Goal: Task Accomplishment & Management: Complete application form

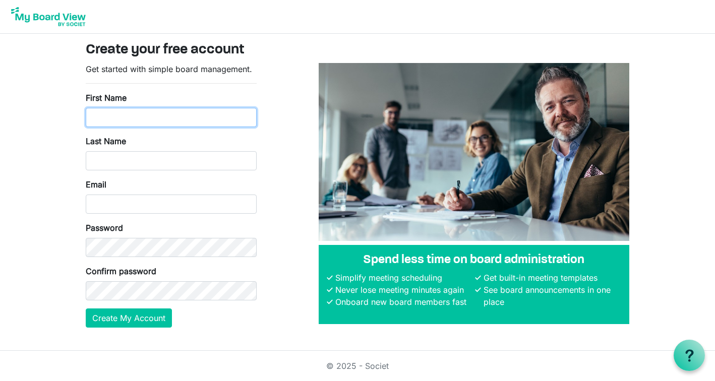
click at [143, 122] on input "First Name" at bounding box center [171, 117] width 171 height 19
type input "Lisa"
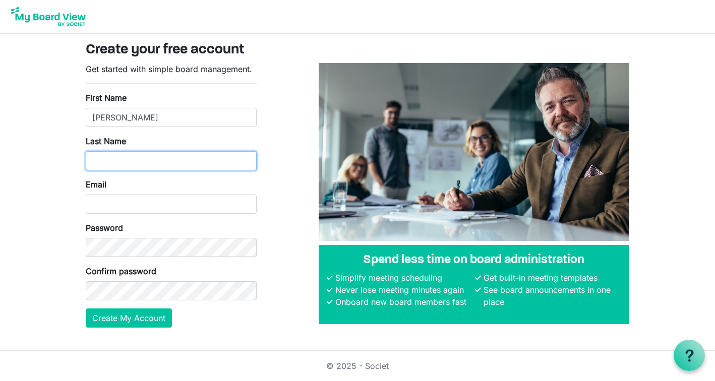
type input "Wu"
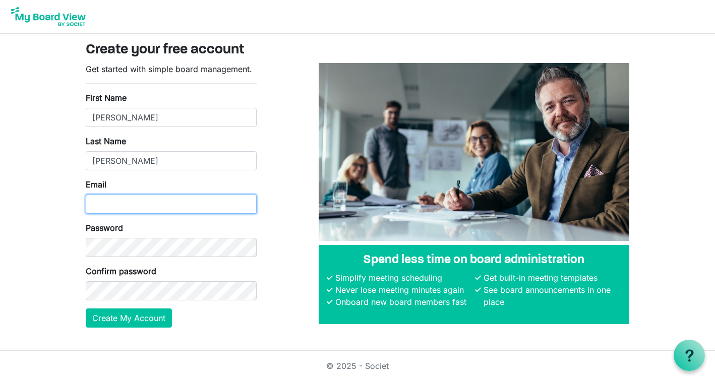
click at [149, 205] on input "Email" at bounding box center [171, 204] width 171 height 19
type input "lwu@polytechnic.org"
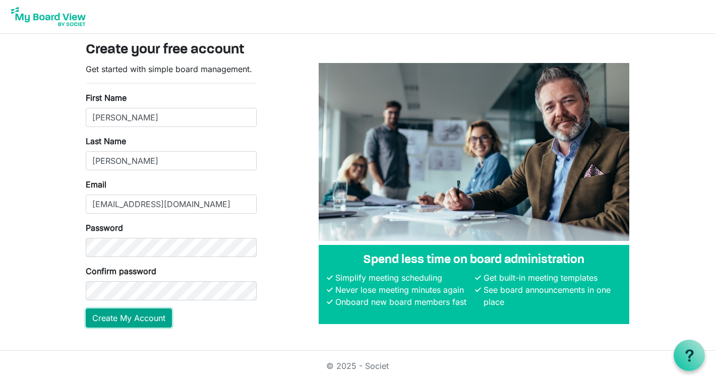
click at [156, 320] on button "Create My Account" at bounding box center [129, 318] width 86 height 19
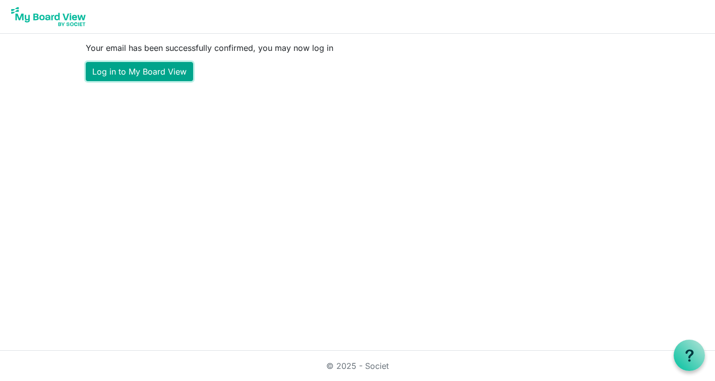
click at [142, 68] on link "Log in to My Board View" at bounding box center [139, 71] width 107 height 19
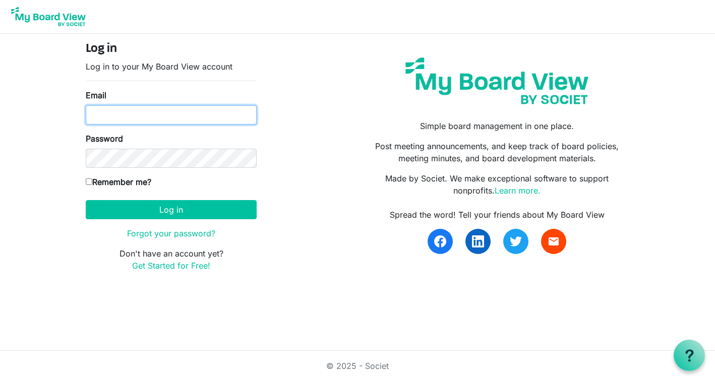
type input "lwu@polytechnic.org"
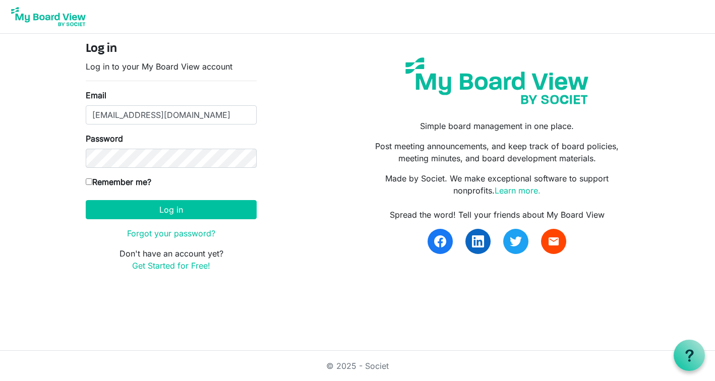
click at [144, 181] on label "Remember me?" at bounding box center [119, 182] width 66 height 12
click at [92, 181] on input "Remember me?" at bounding box center [89, 182] width 7 height 7
checkbox input "true"
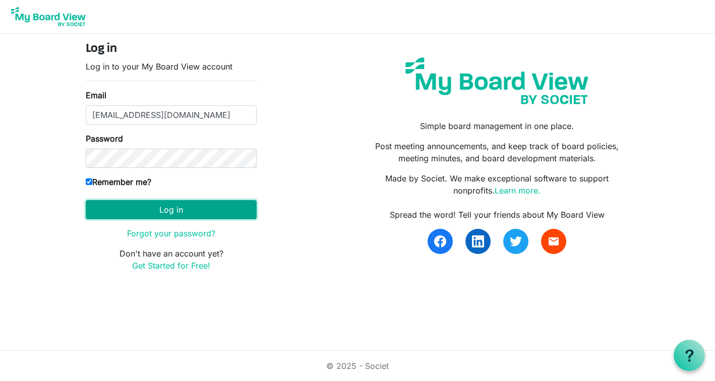
click at [181, 209] on button "Log in" at bounding box center [171, 209] width 171 height 19
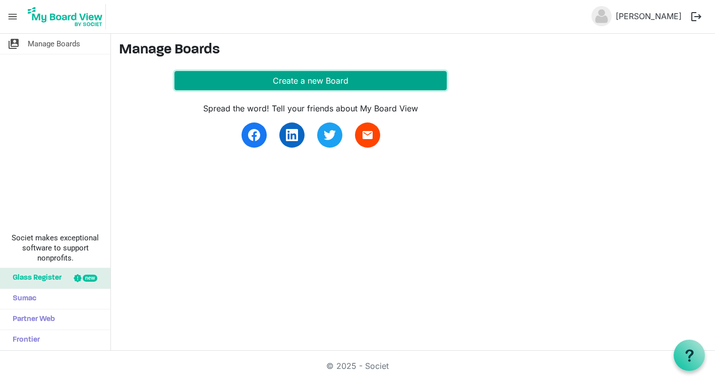
click at [297, 76] on button "Create a new Board" at bounding box center [311, 80] width 272 height 19
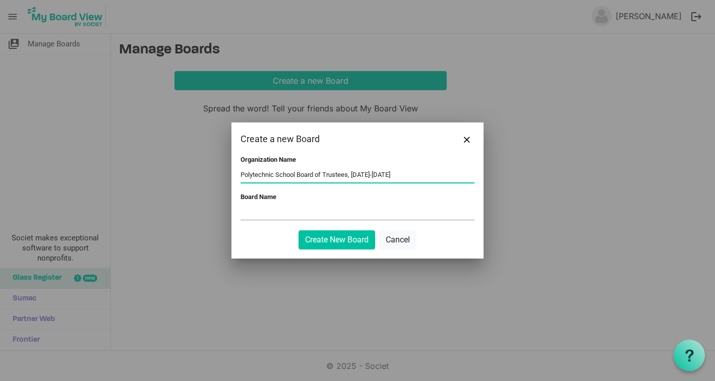
drag, startPoint x: 392, startPoint y: 175, endPoint x: 300, endPoint y: 171, distance: 92.4
click at [300, 171] on input "Polytechnic School Board of Trustees, 2025-2026" at bounding box center [358, 175] width 234 height 15
type input "Polytechnic School"
click at [295, 210] on input "Board Name" at bounding box center [358, 212] width 234 height 15
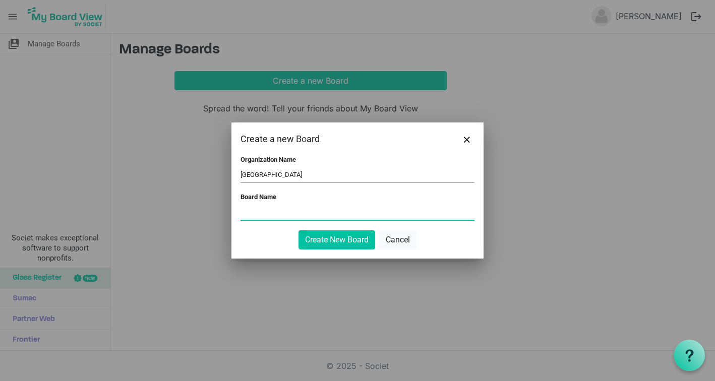
paste input "Board of Trustees, [DATE]-[DATE]"
type input "Board of Trustees, 2025-2026"
click at [350, 245] on button "Create New Board" at bounding box center [337, 240] width 77 height 19
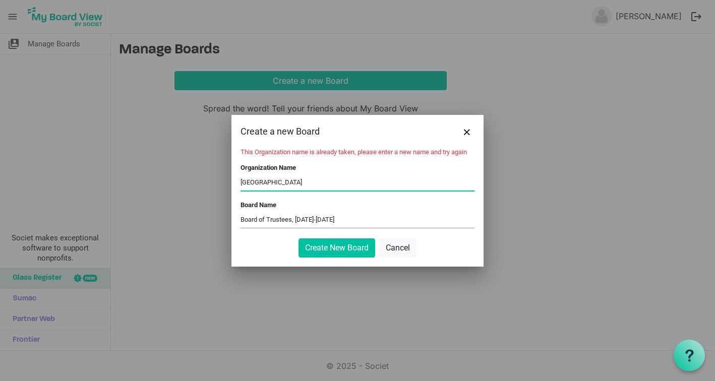
click at [286, 182] on input "Polytechnic School" at bounding box center [358, 183] width 234 height 15
type input "Pasadena Polytechnic School"
click at [361, 248] on button "Create New Board" at bounding box center [337, 248] width 77 height 19
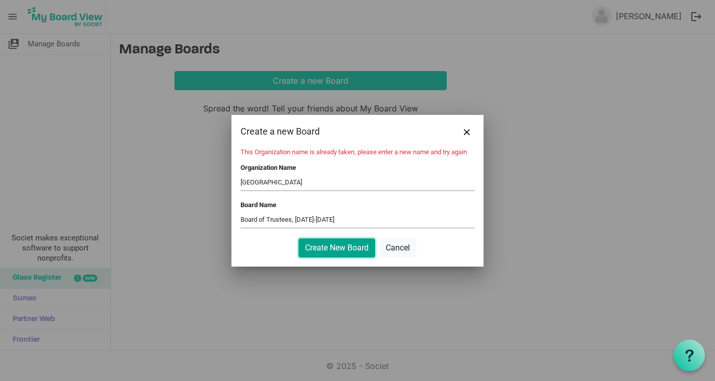
click at [361, 248] on button "Create New Board" at bounding box center [337, 248] width 77 height 19
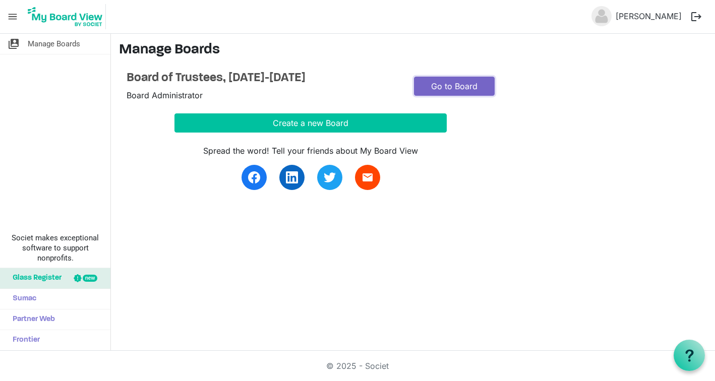
click at [471, 85] on link "Go to Board" at bounding box center [454, 86] width 81 height 19
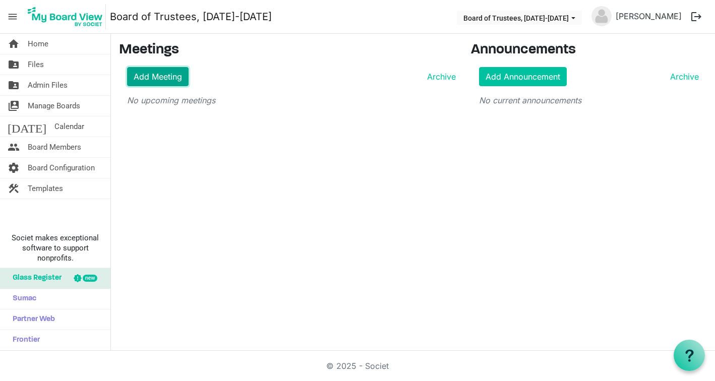
click at [158, 78] on link "Add Meeting" at bounding box center [158, 76] width 62 height 19
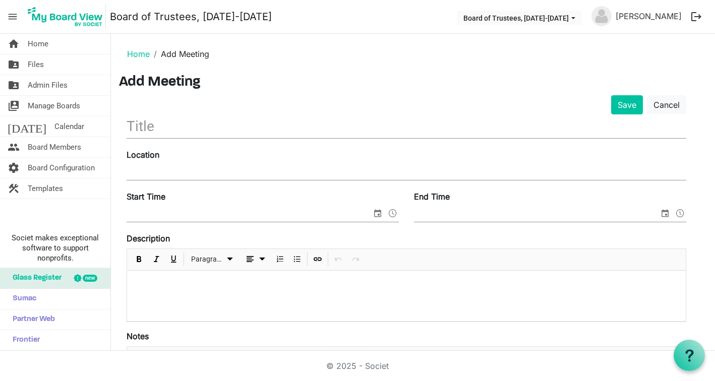
click at [158, 125] on input "text" at bounding box center [407, 127] width 560 height 24
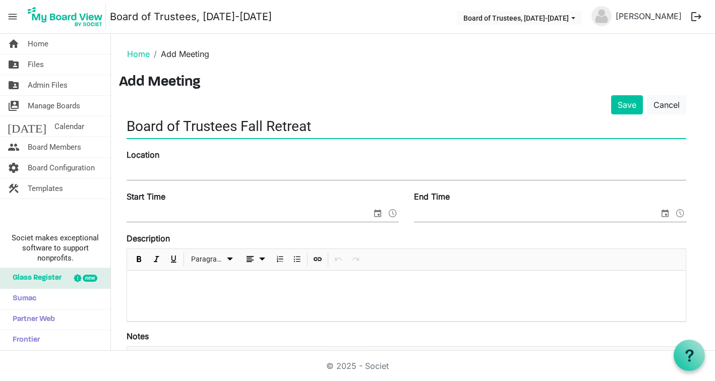
type input "Board of Trustees Fall Retreat"
click at [179, 201] on div "Start Time" at bounding box center [263, 208] width 288 height 34
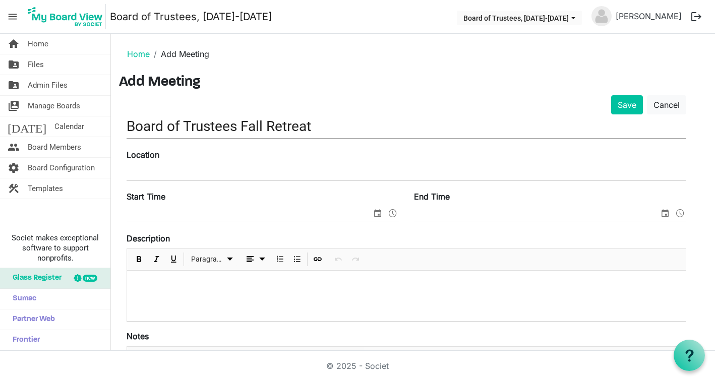
click at [178, 208] on input "Start Time" at bounding box center [249, 214] width 245 height 15
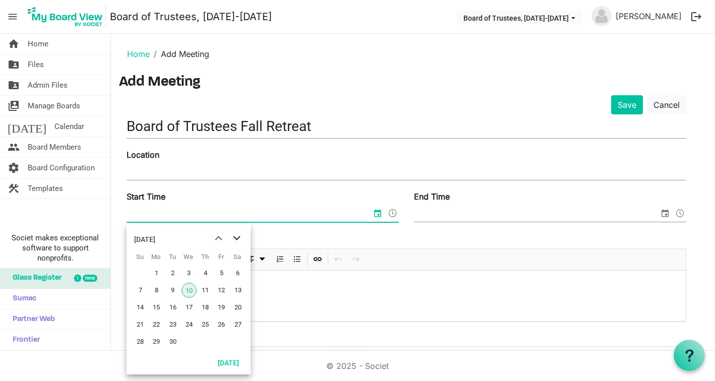
click at [238, 239] on span "next month" at bounding box center [237, 239] width 18 height 18
click at [206, 343] on span "30" at bounding box center [205, 342] width 15 height 15
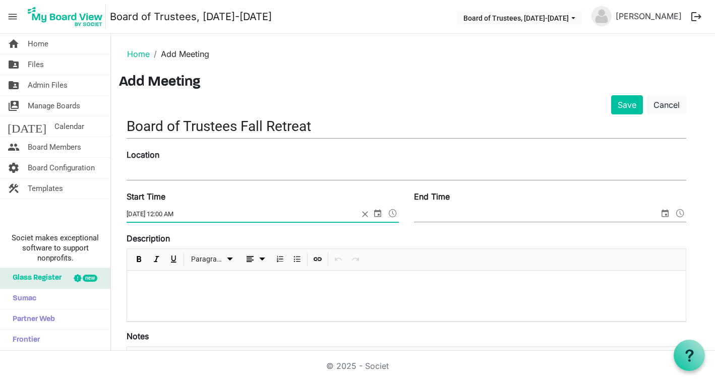
click at [393, 214] on span at bounding box center [393, 213] width 12 height 13
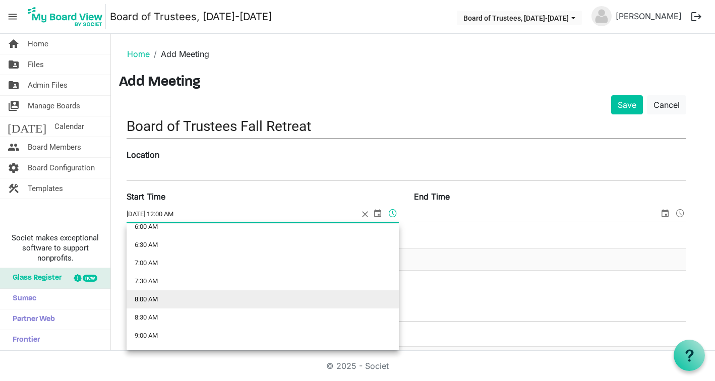
scroll to position [246, 0]
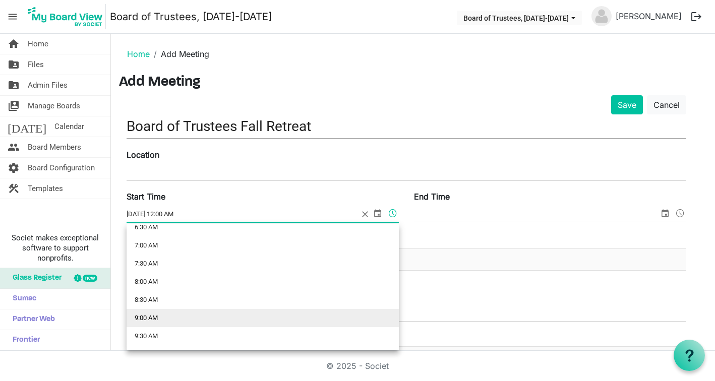
click at [151, 314] on li "9:00 AM" at bounding box center [263, 318] width 272 height 18
type input "10/30/2025 9:00 AM"
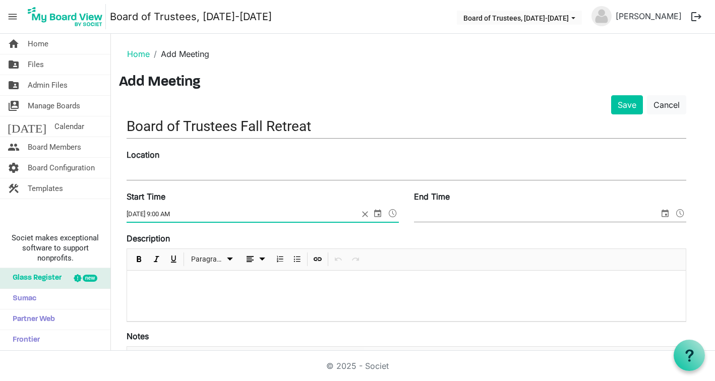
click at [474, 212] on input "End Time" at bounding box center [536, 214] width 245 height 15
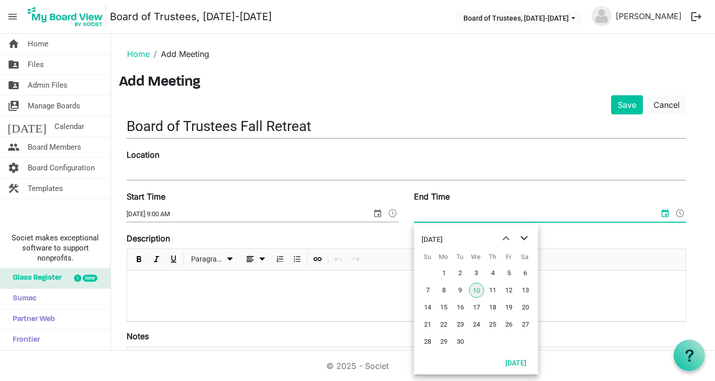
click at [530, 238] on span "next month" at bounding box center [525, 239] width 18 height 18
click at [493, 341] on span "30" at bounding box center [492, 342] width 15 height 15
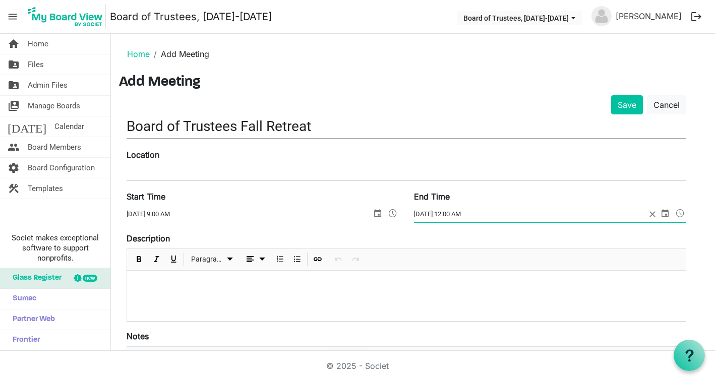
click at [681, 213] on span at bounding box center [681, 213] width 12 height 13
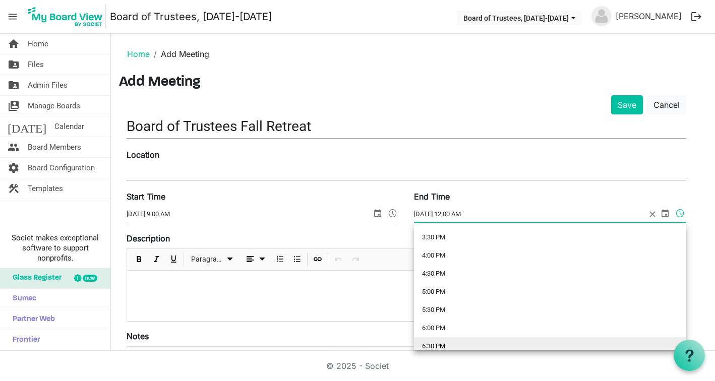
scroll to position [537, 0]
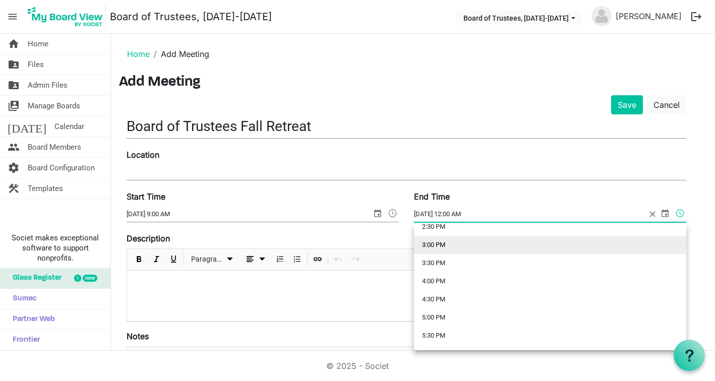
click at [437, 244] on li "3:00 PM" at bounding box center [550, 245] width 272 height 18
type input "10/30/2025 3:00 PM"
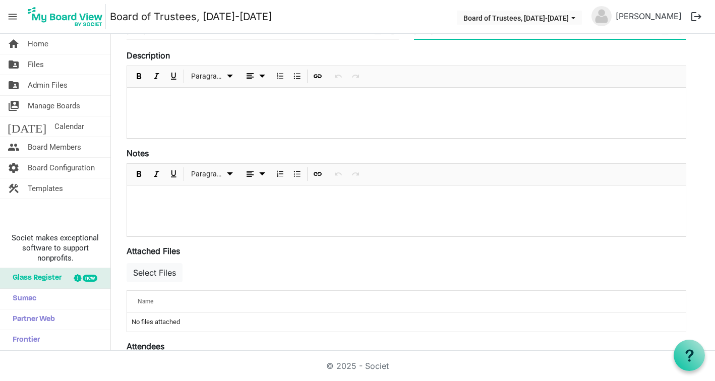
scroll to position [0, 0]
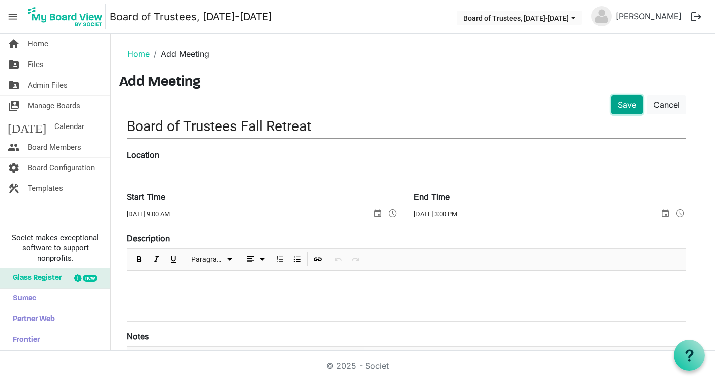
click at [619, 104] on button "Save" at bounding box center [628, 104] width 32 height 19
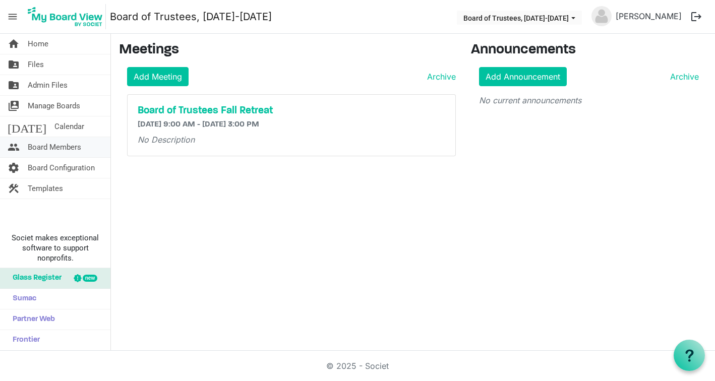
click at [63, 149] on span "Board Members" at bounding box center [54, 147] width 53 height 20
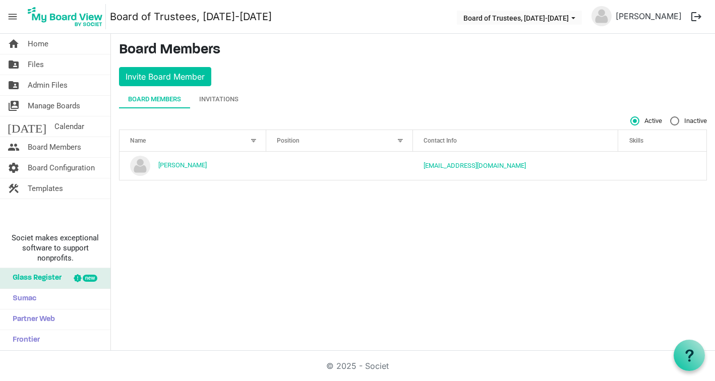
click at [379, 141] on div "Position" at bounding box center [334, 140] width 122 height 15
click at [402, 140] on div at bounding box center [400, 140] width 11 height 11
click at [391, 141] on div at bounding box center [387, 138] width 5 height 5
click at [401, 141] on div at bounding box center [400, 140] width 11 height 11
click at [178, 74] on button "Invite Board Member" at bounding box center [165, 76] width 92 height 19
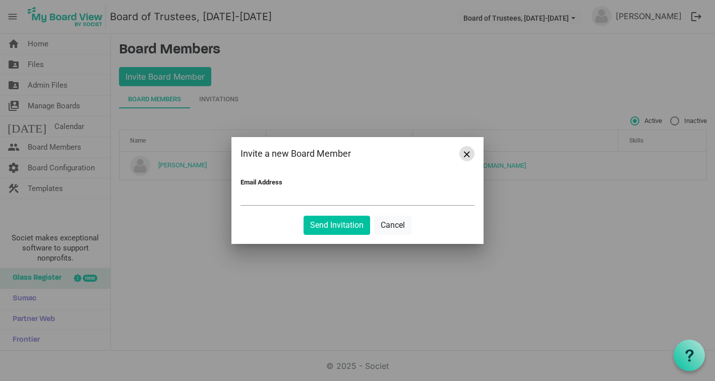
click at [464, 153] on span "Close" at bounding box center [467, 154] width 6 height 6
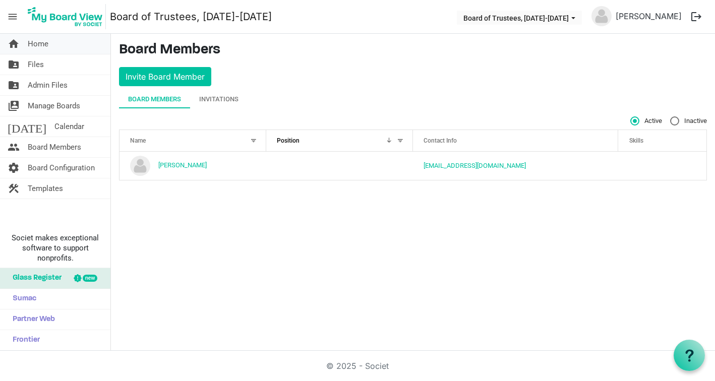
click at [42, 42] on span "Home" at bounding box center [38, 44] width 21 height 20
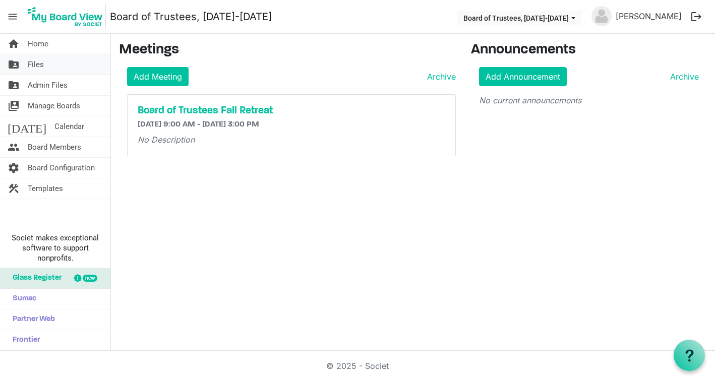
click at [55, 67] on link "folder_shared Files" at bounding box center [55, 64] width 110 height 20
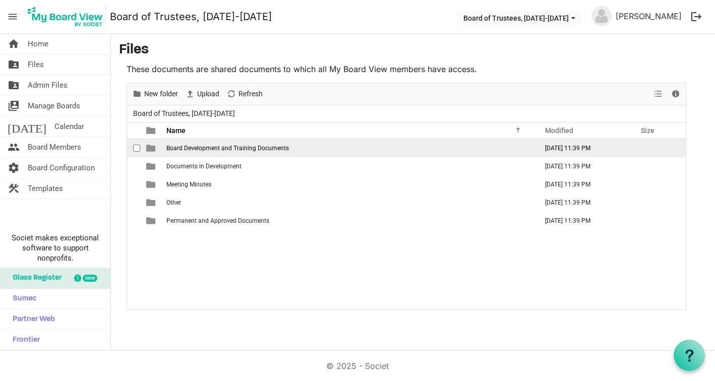
click at [222, 149] on span "Board Development and Training Documents" at bounding box center [228, 148] width 123 height 7
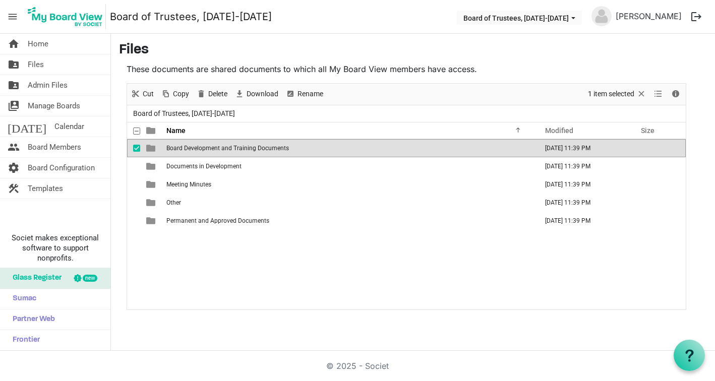
click at [222, 149] on span "Board Development and Training Documents" at bounding box center [228, 148] width 123 height 7
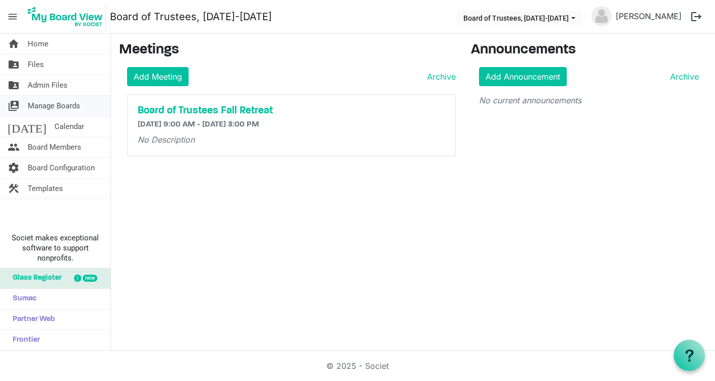
click at [54, 103] on span "Manage Boards" at bounding box center [54, 106] width 52 height 20
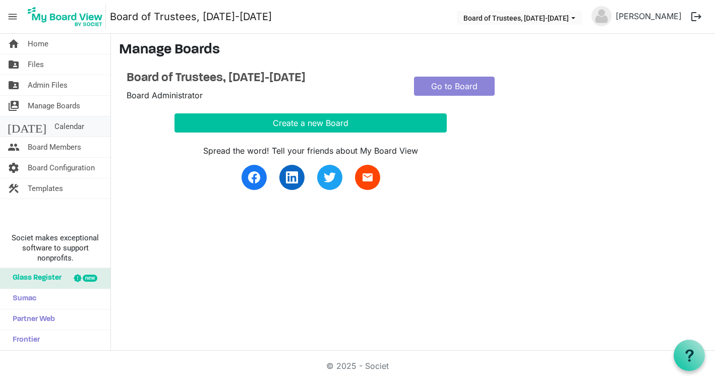
click at [54, 127] on span "Calendar" at bounding box center [69, 127] width 30 height 20
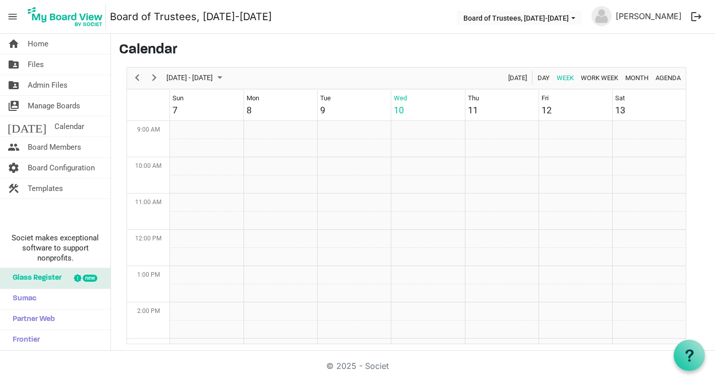
scroll to position [327, 0]
click at [45, 150] on span "Board Members" at bounding box center [54, 147] width 53 height 20
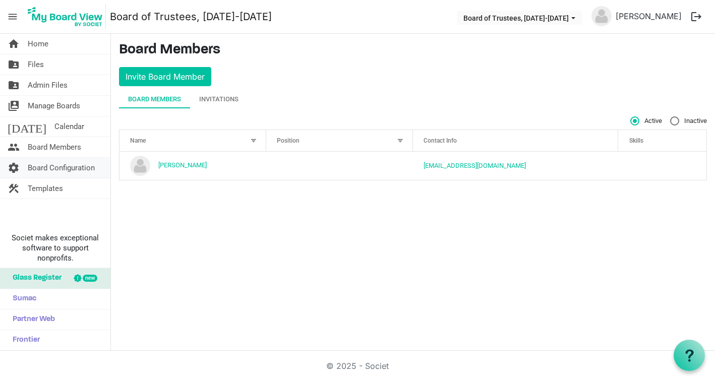
click at [46, 170] on span "Board Configuration" at bounding box center [61, 168] width 67 height 20
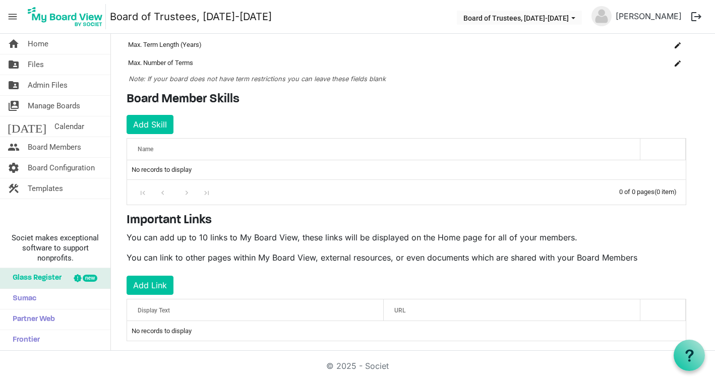
scroll to position [108, 0]
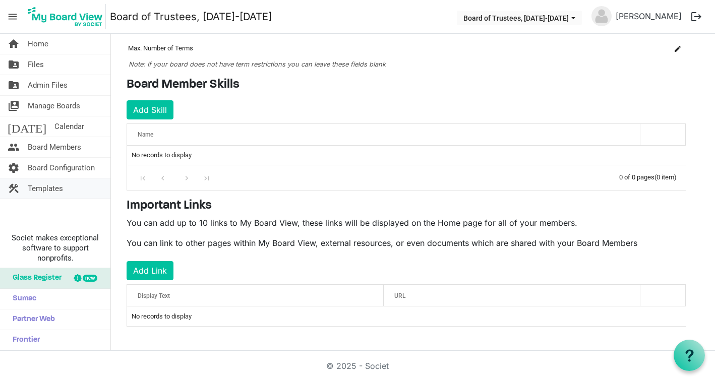
click at [53, 184] on span "Templates" at bounding box center [45, 189] width 35 height 20
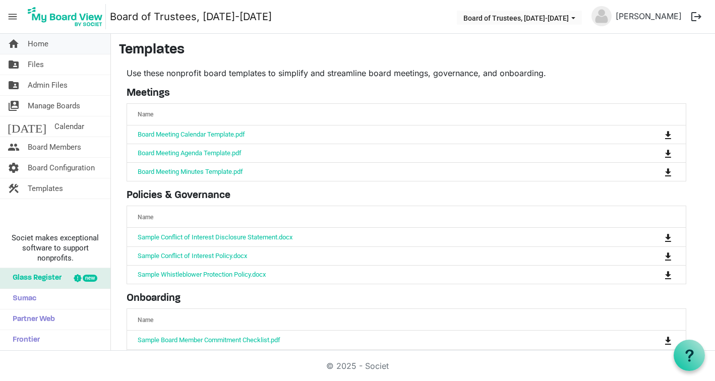
click at [37, 46] on span "Home" at bounding box center [38, 44] width 21 height 20
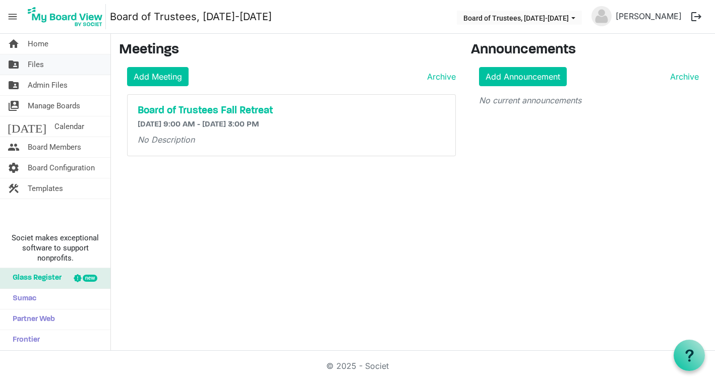
click at [40, 64] on span "Files" at bounding box center [36, 64] width 16 height 20
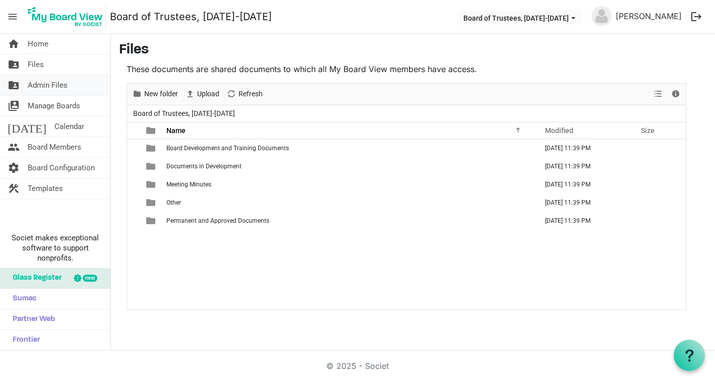
click at [43, 88] on span "Admin Files" at bounding box center [48, 85] width 40 height 20
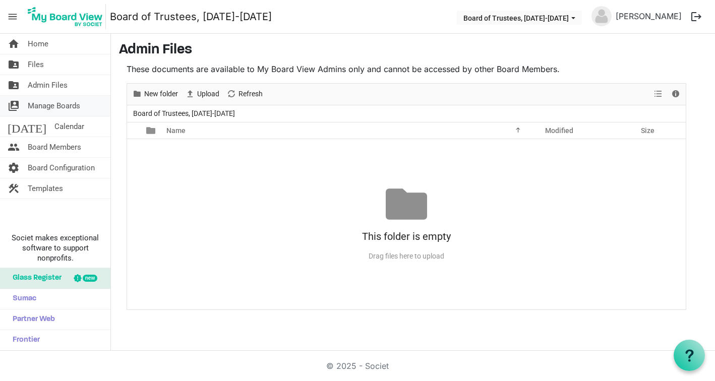
click at [41, 112] on span "Manage Boards" at bounding box center [54, 106] width 52 height 20
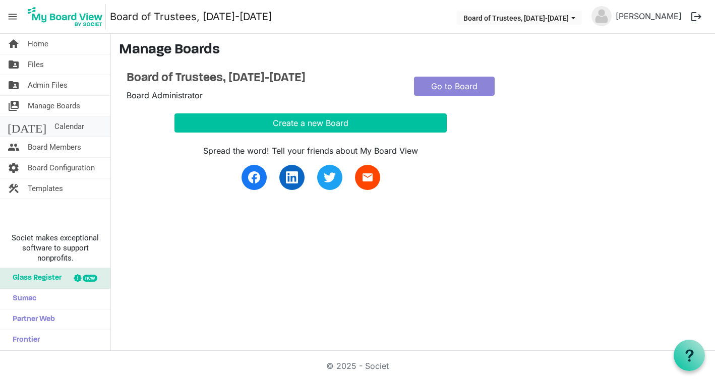
click at [54, 131] on span "Calendar" at bounding box center [69, 127] width 30 height 20
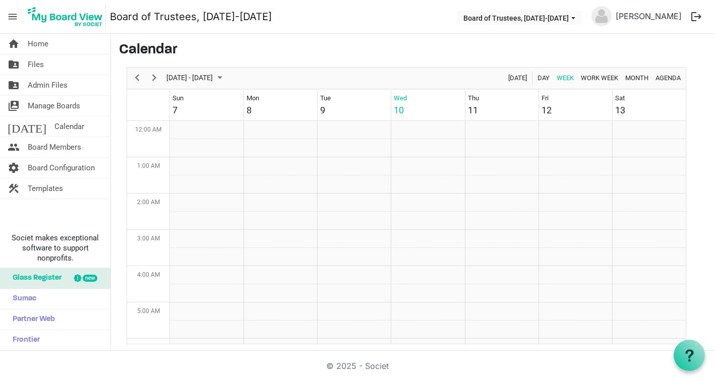
scroll to position [327, 0]
click at [39, 149] on span "Board Members" at bounding box center [54, 147] width 53 height 20
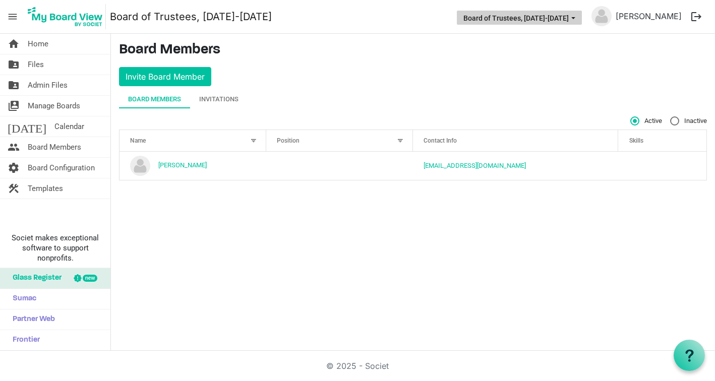
click at [545, 16] on button "Board of Trustees, [DATE]-[DATE]" at bounding box center [519, 18] width 125 height 14
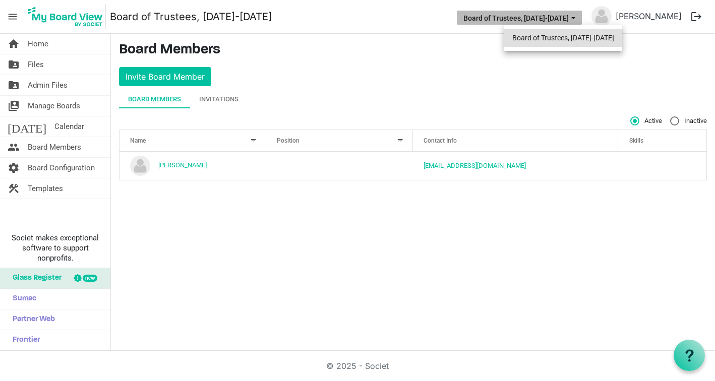
click at [539, 39] on li "Board of Trustees, [DATE]-[DATE]" at bounding box center [564, 38] width 118 height 18
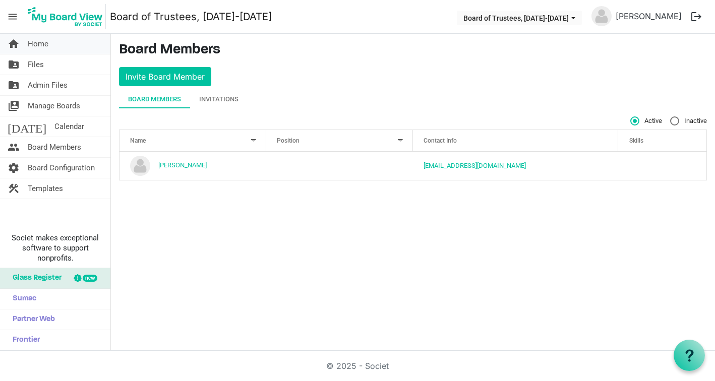
click at [59, 44] on link "home Home" at bounding box center [55, 44] width 110 height 20
